Goal: Book appointment/travel/reservation

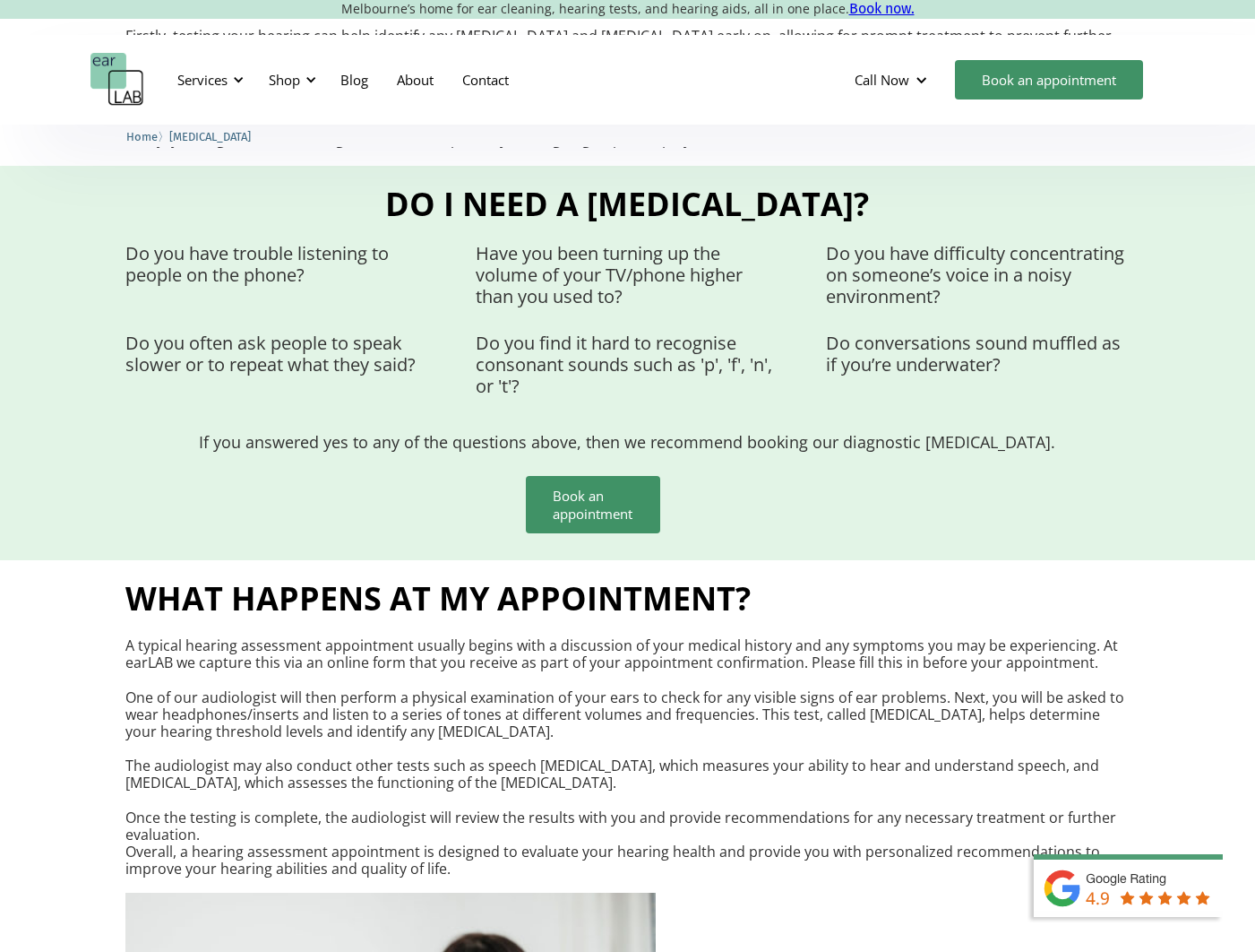
scroll to position [1300, 0]
click at [574, 492] on link "Book an appointment" at bounding box center [593, 503] width 135 height 57
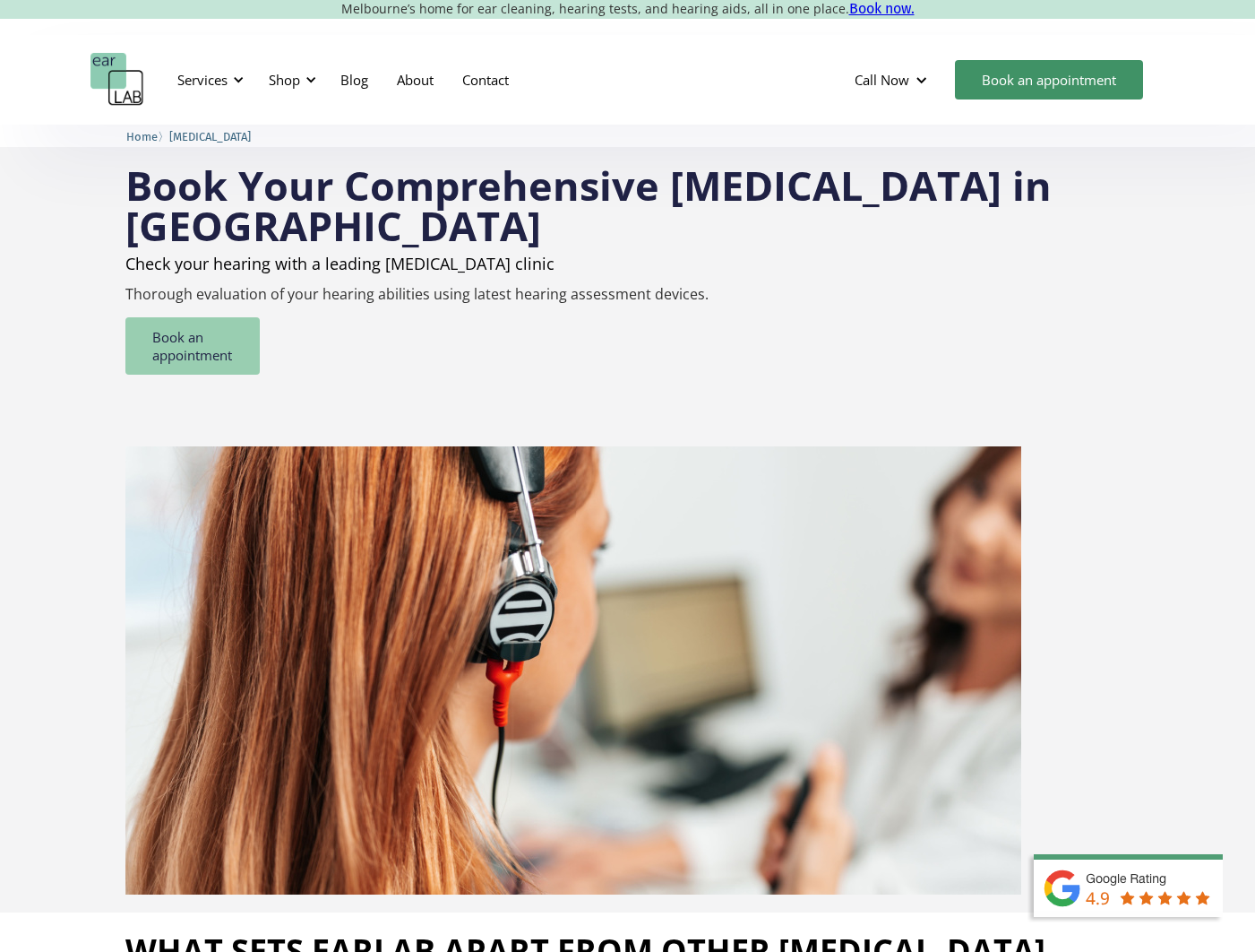
click at [185, 339] on link "Book an appointment" at bounding box center [192, 346] width 135 height 57
click at [422, 81] on link "About" at bounding box center [415, 80] width 65 height 52
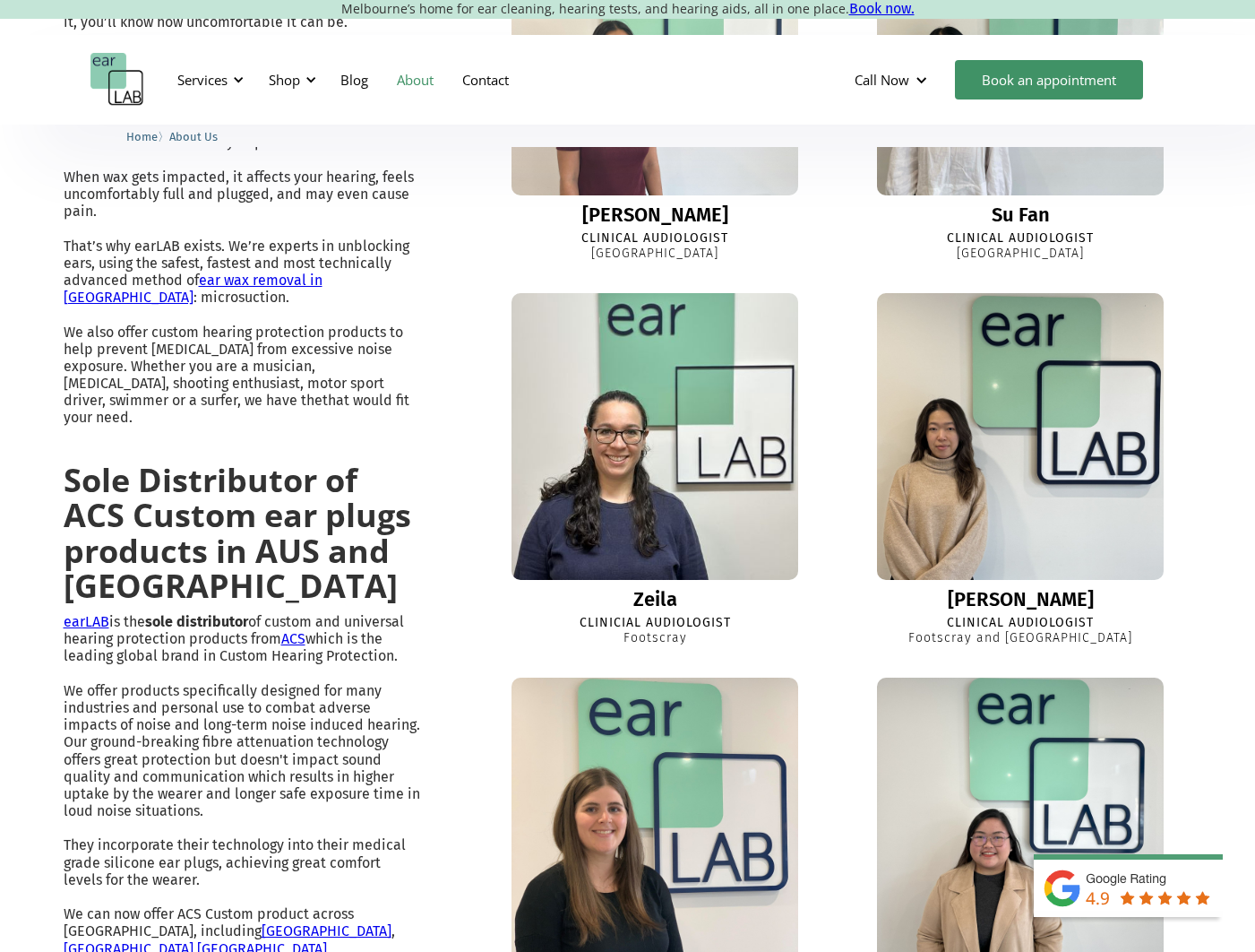
scroll to position [1074, 0]
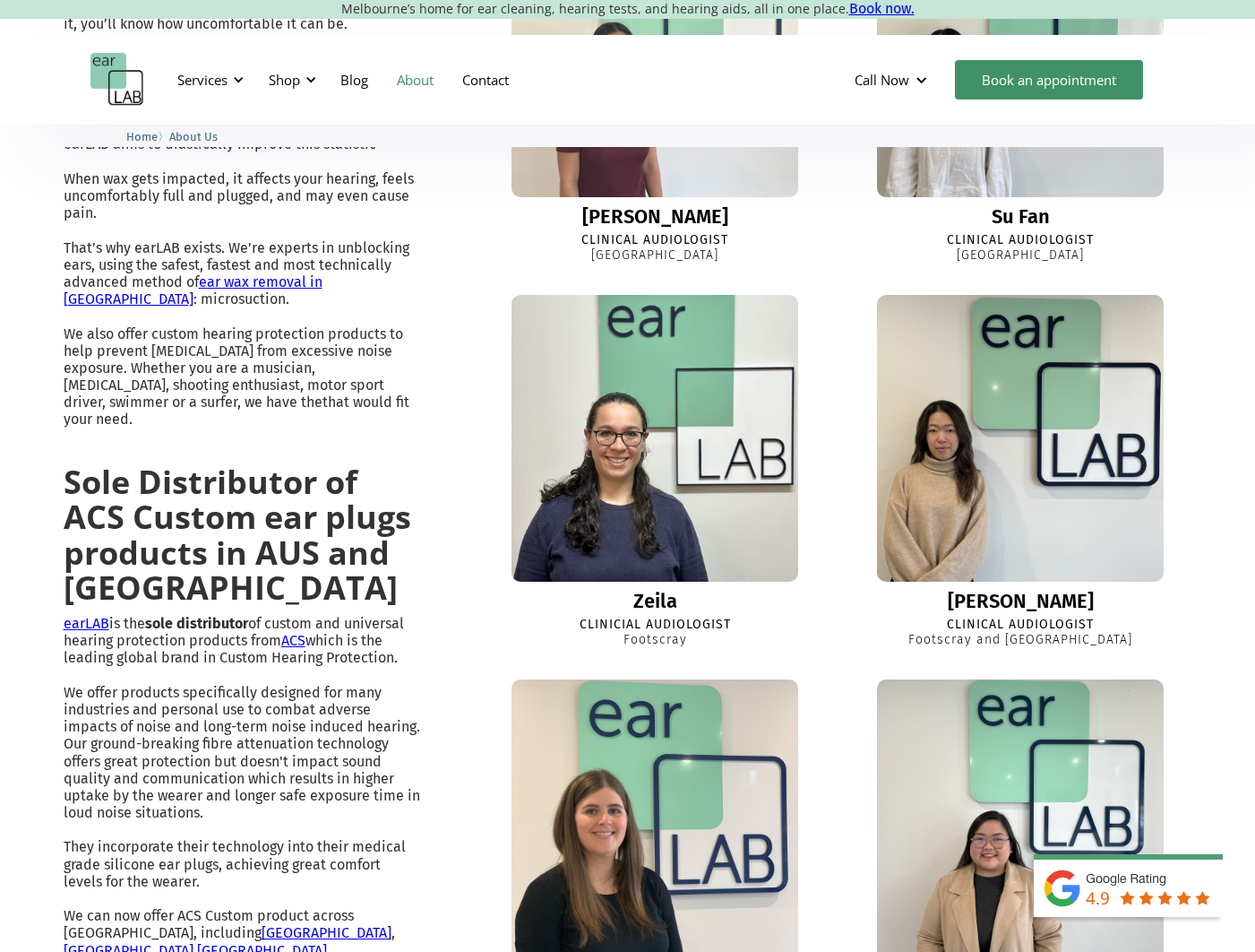
click at [631, 441] on img at bounding box center [655, 438] width 315 height 315
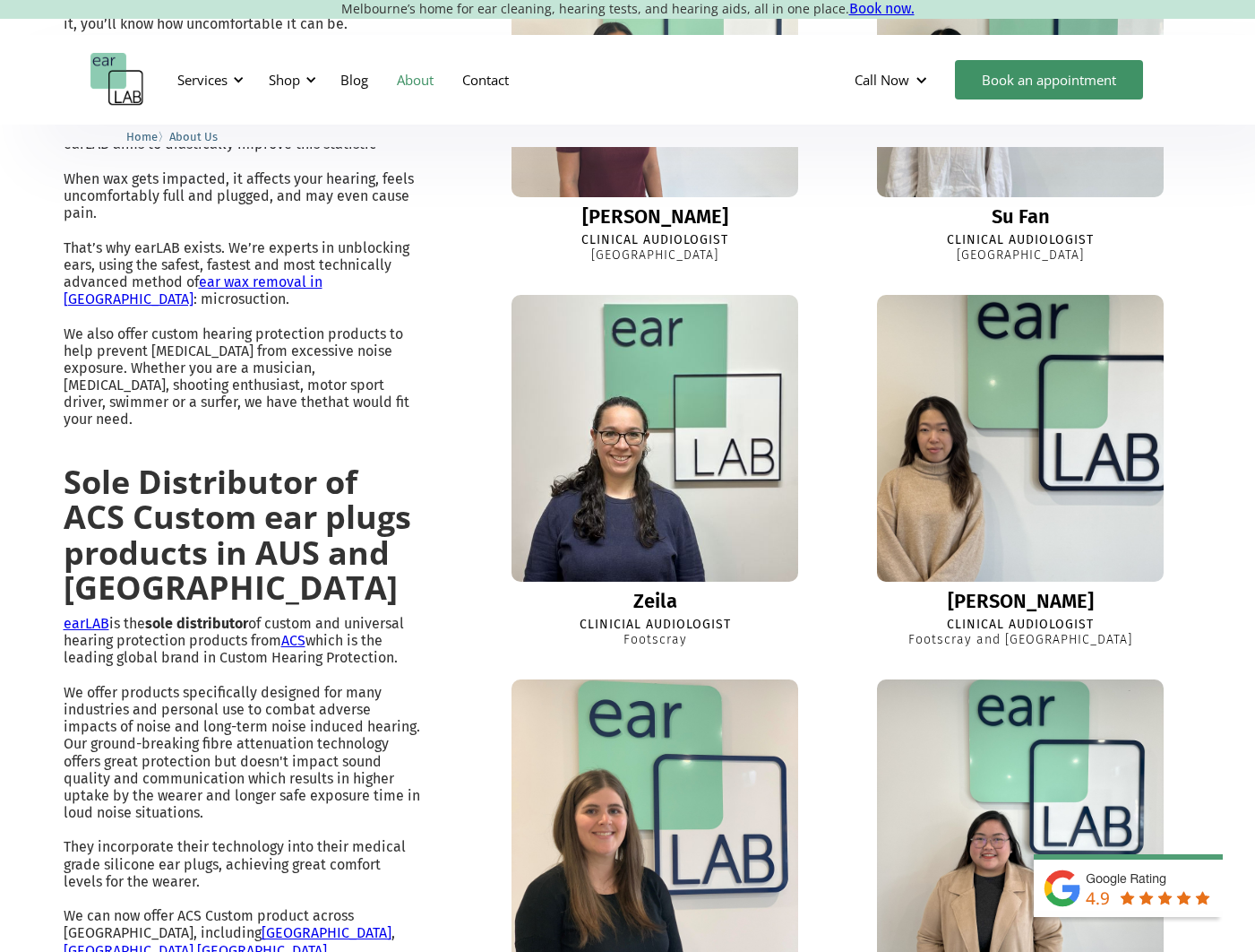
click at [994, 486] on img at bounding box center [1021, 438] width 315 height 315
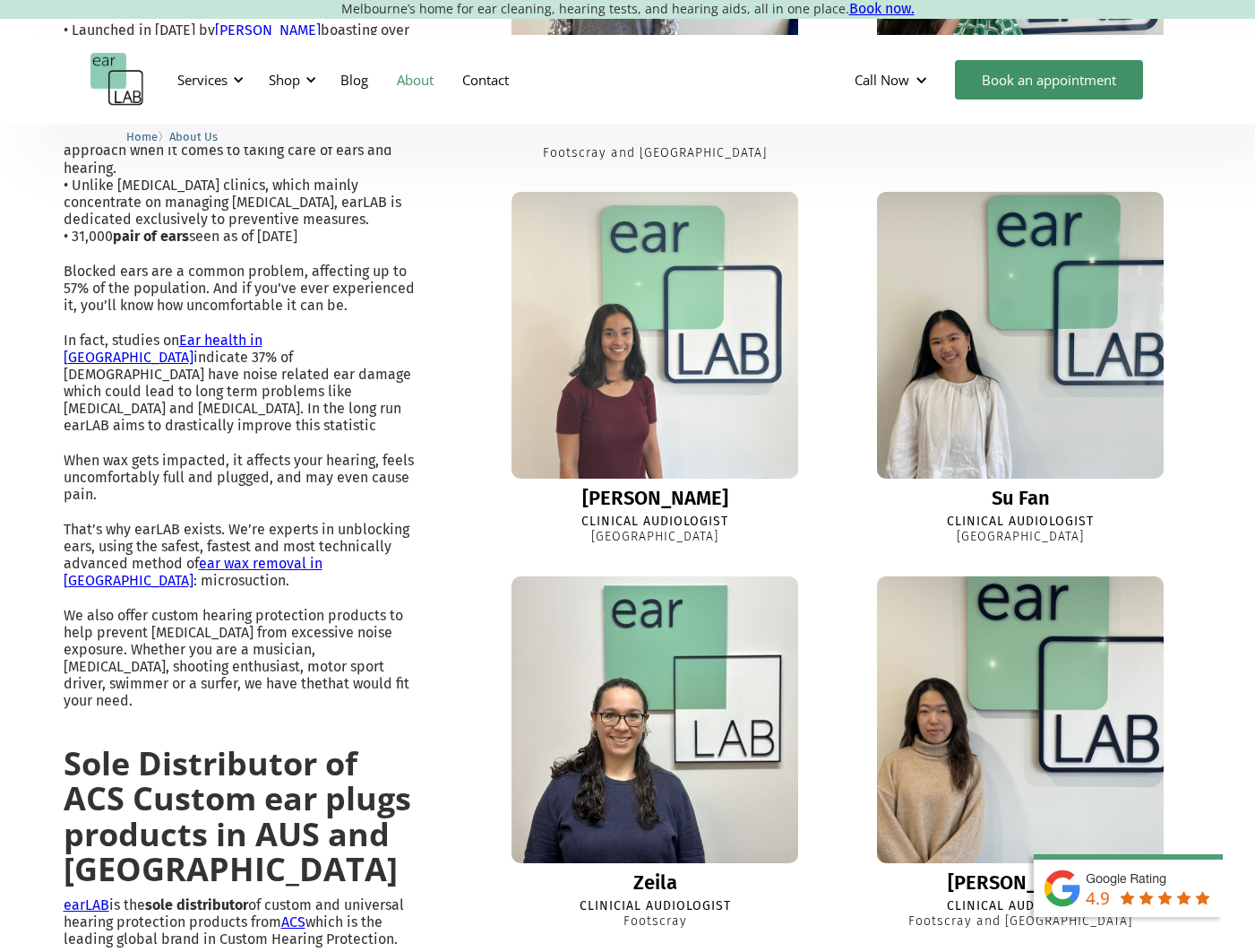
scroll to position [785, 0]
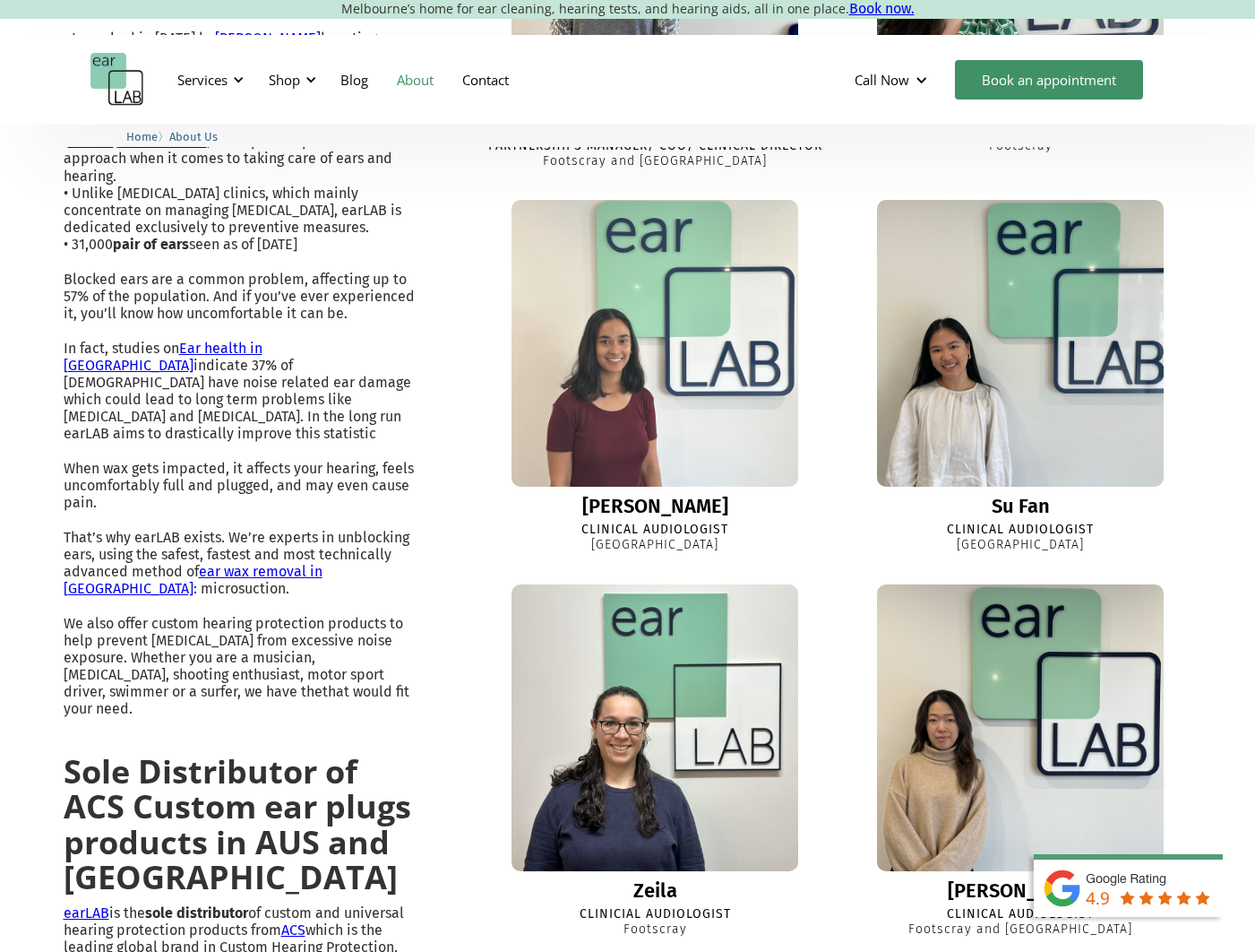
click at [607, 372] on img at bounding box center [655, 343] width 315 height 315
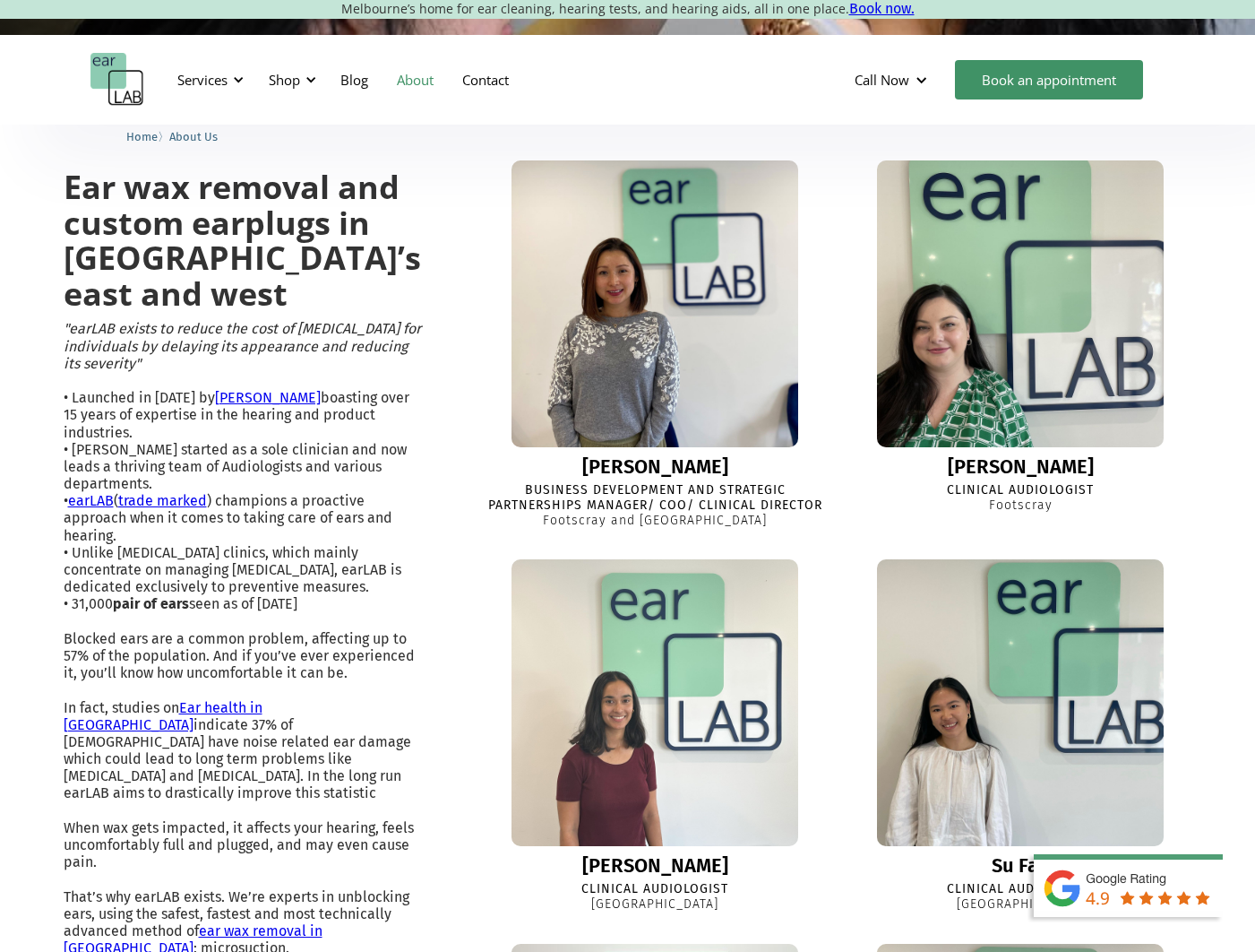
scroll to position [421, 0]
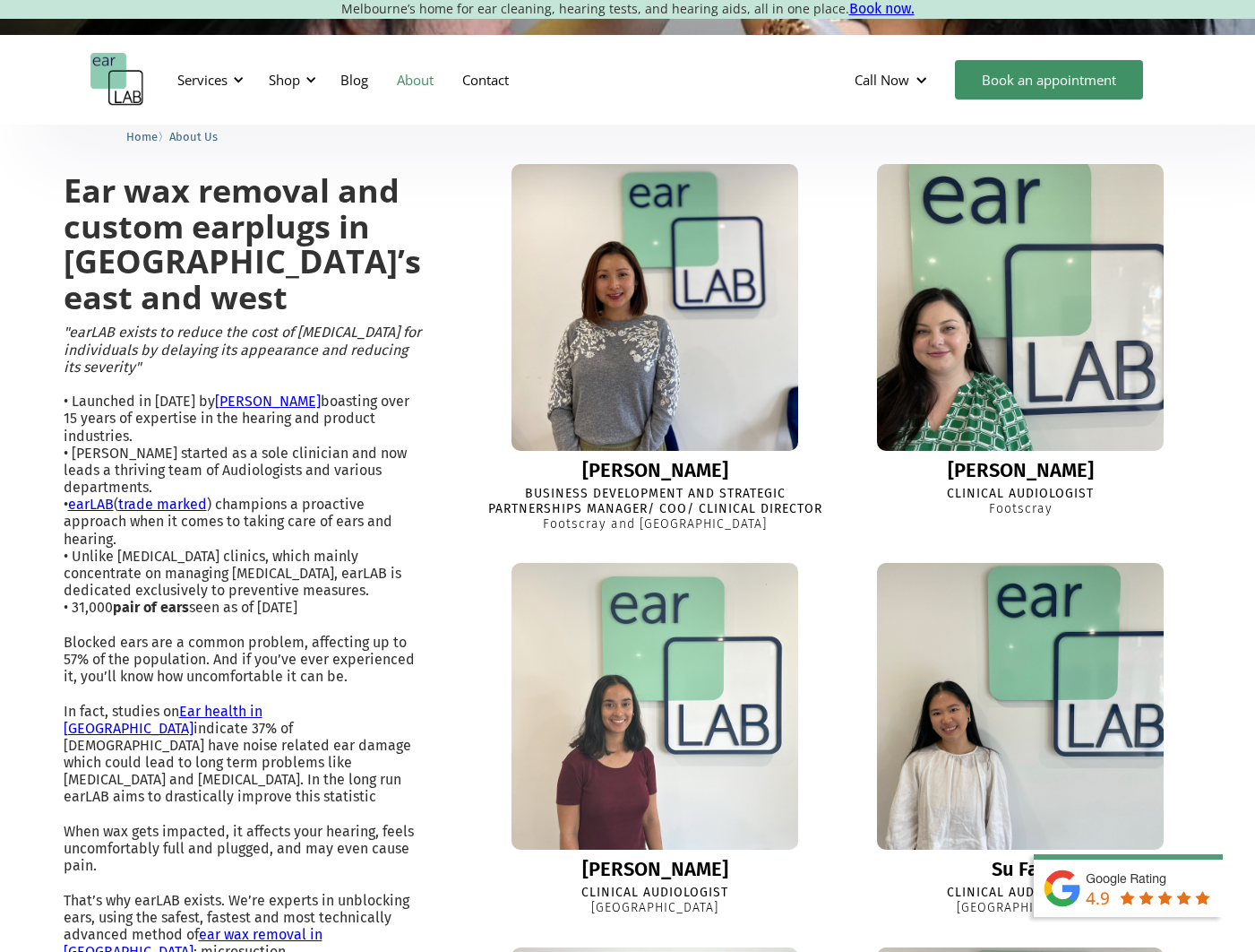
click at [934, 376] on img at bounding box center [1021, 307] width 315 height 315
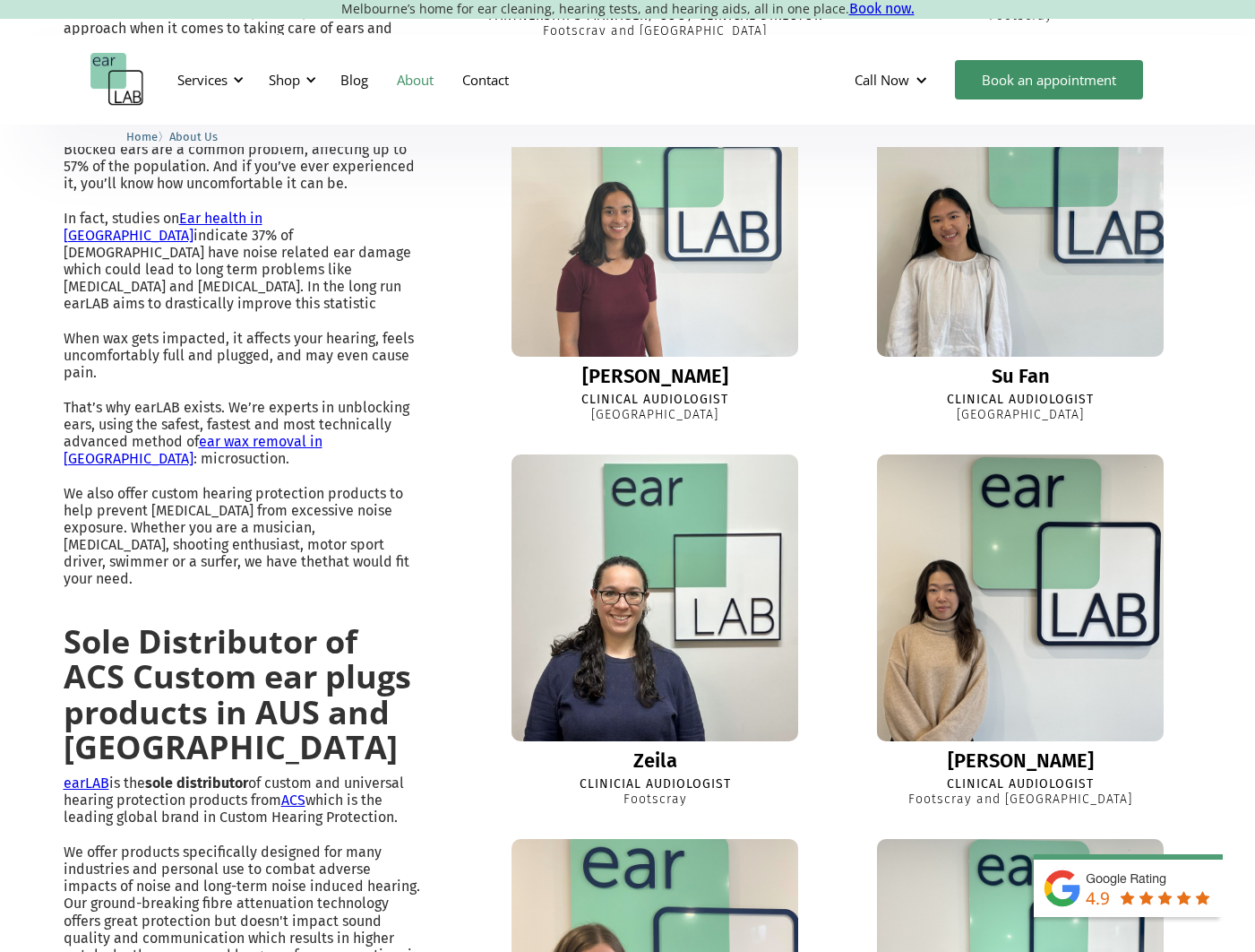
scroll to position [913, 0]
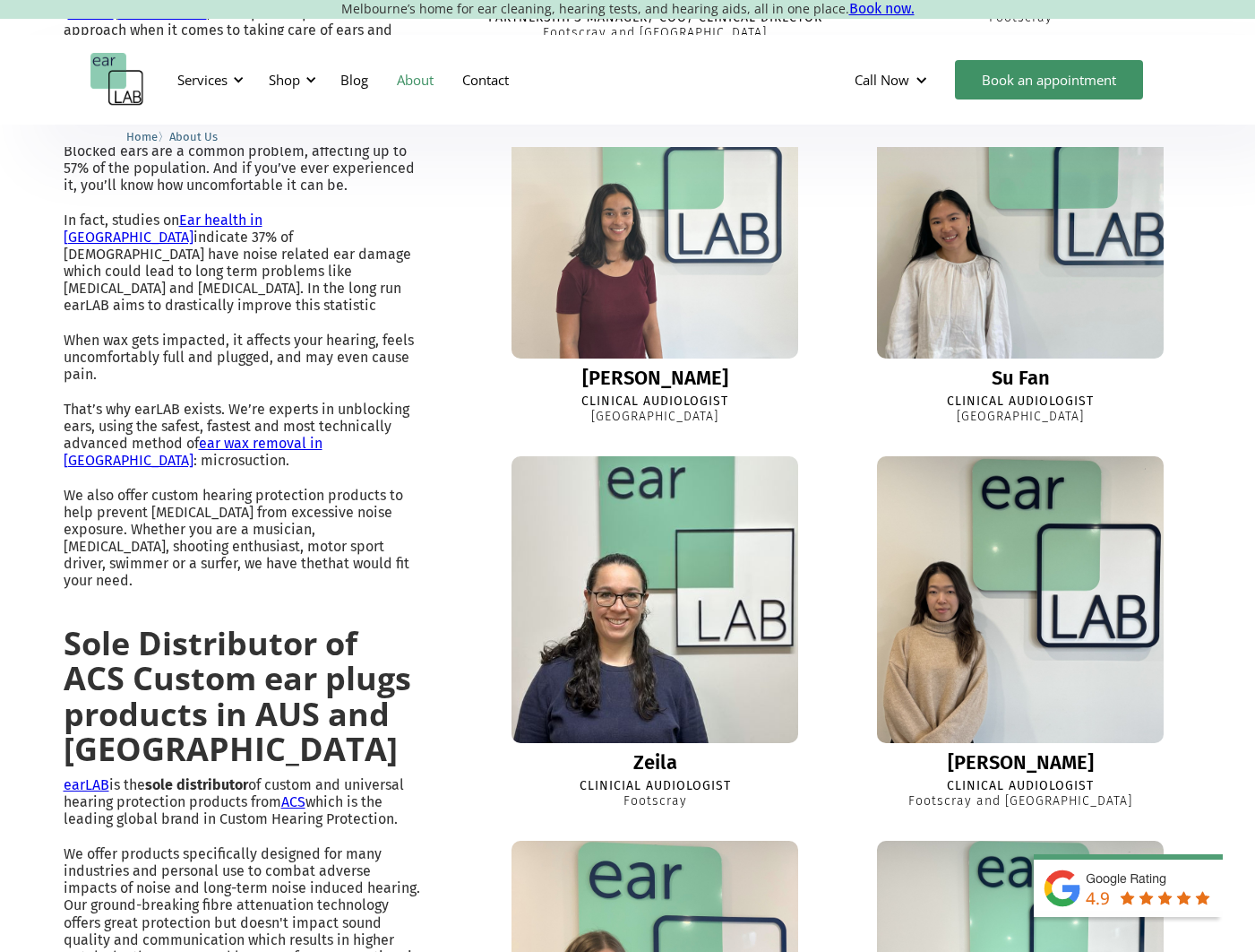
click at [623, 670] on img at bounding box center [655, 600] width 315 height 315
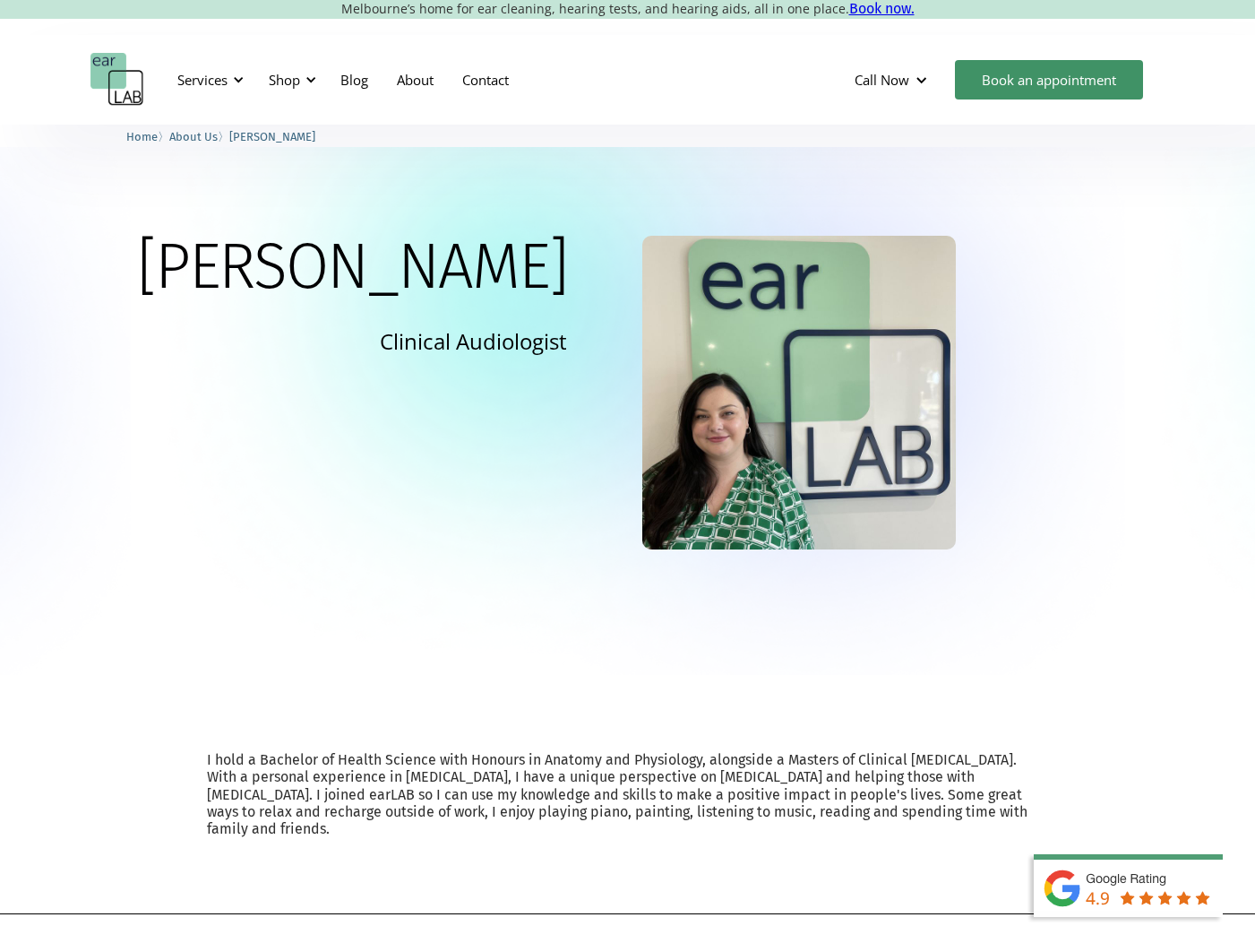
scroll to position [15, 0]
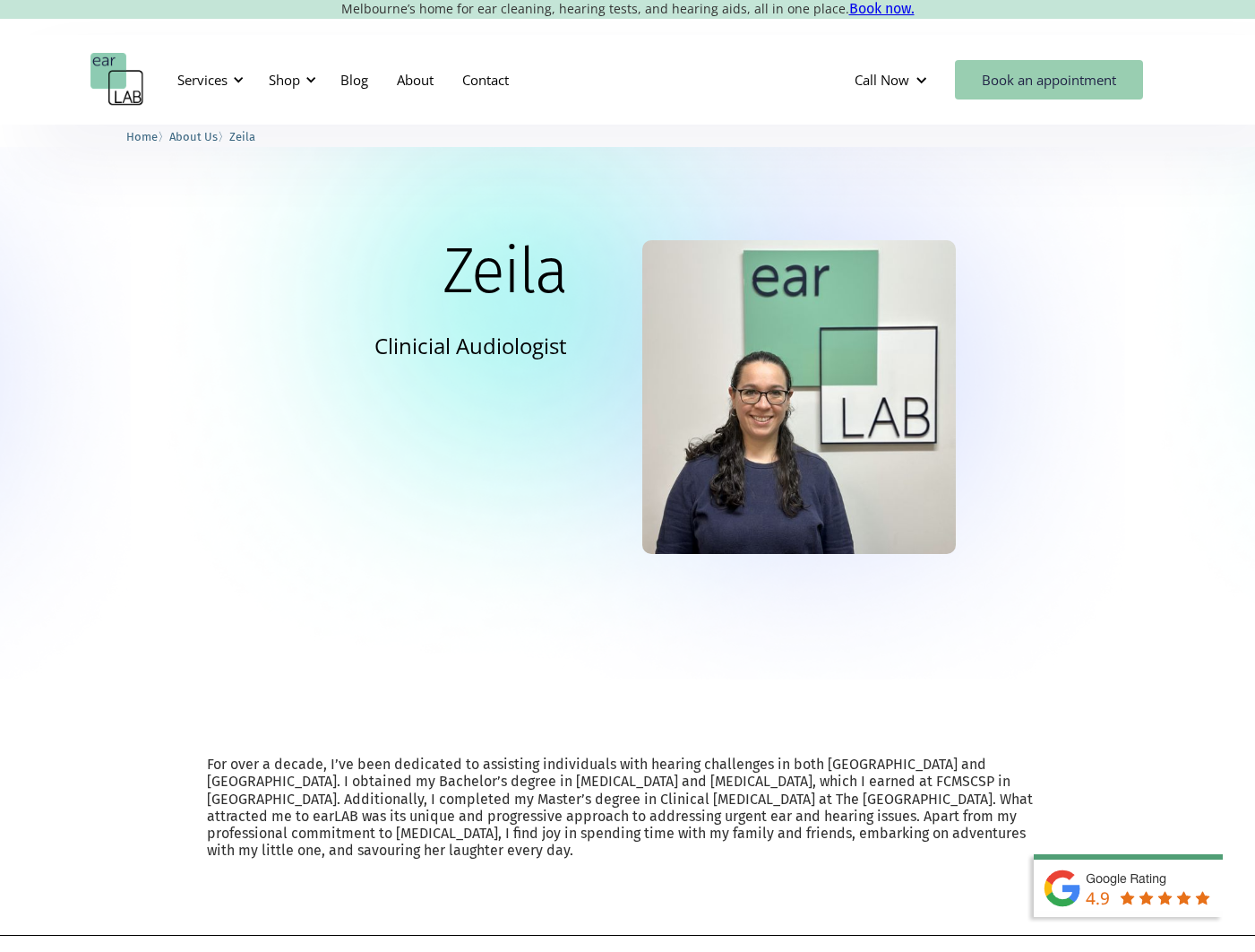
click at [1073, 75] on link "Book an appointment" at bounding box center [1048, 80] width 188 height 39
